Goal: Transaction & Acquisition: Download file/media

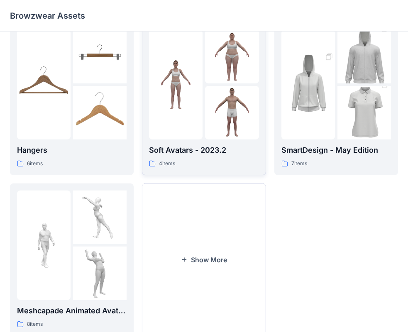
scroll to position [206, 0]
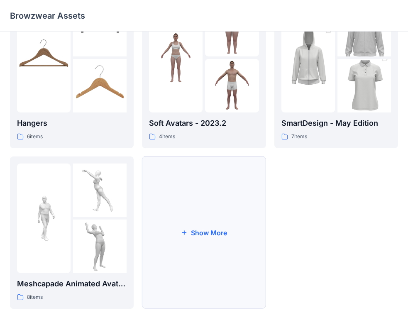
click at [172, 197] on button "Show More" at bounding box center [204, 233] width 124 height 152
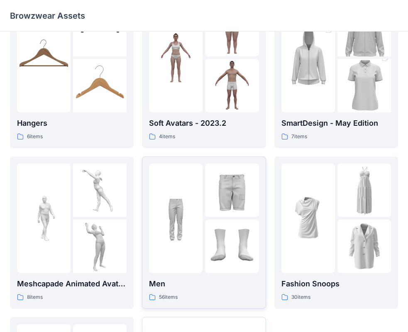
click at [233, 196] on img at bounding box center [232, 191] width 54 height 54
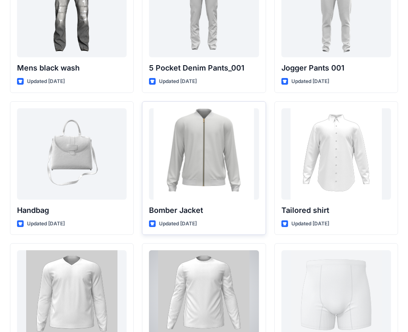
scroll to position [518, 0]
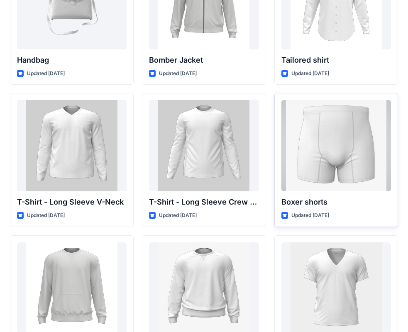
click at [337, 146] on div at bounding box center [337, 145] width 110 height 91
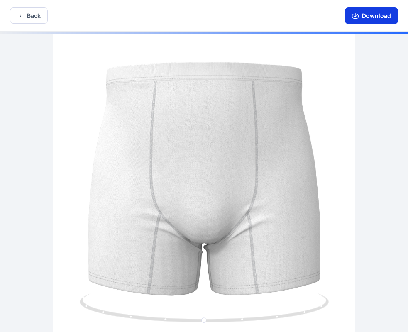
click at [373, 16] on button "Download" at bounding box center [371, 15] width 53 height 17
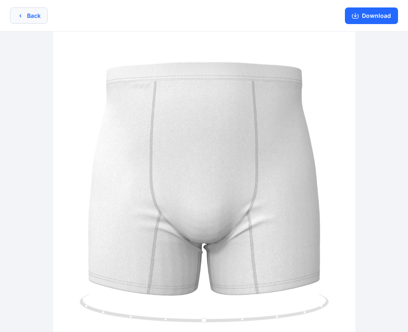
click at [27, 15] on button "Back" at bounding box center [29, 15] width 38 height 16
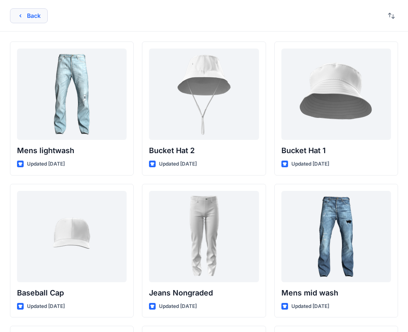
click at [37, 15] on button "Back" at bounding box center [29, 15] width 38 height 15
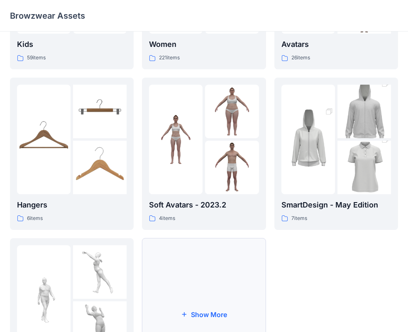
scroll to position [206, 0]
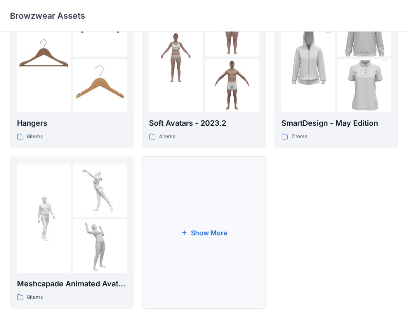
click at [205, 245] on button "Show More" at bounding box center [204, 233] width 124 height 152
